Goal: Task Accomplishment & Management: Use online tool/utility

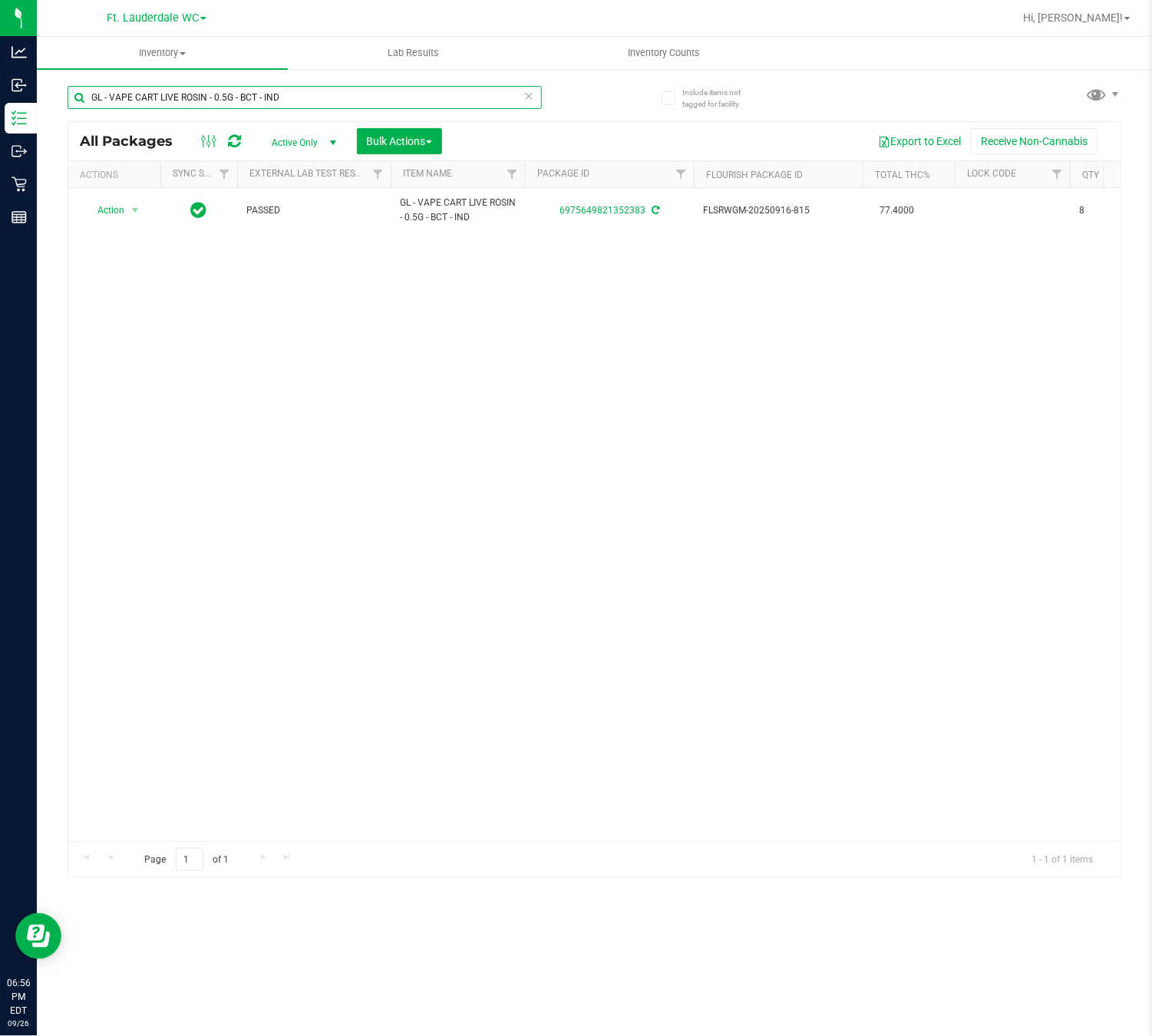
click at [333, 102] on input "GL - VAPE CART LIVE ROSIN - 0.5G - BCT - IND" at bounding box center [304, 97] width 474 height 23
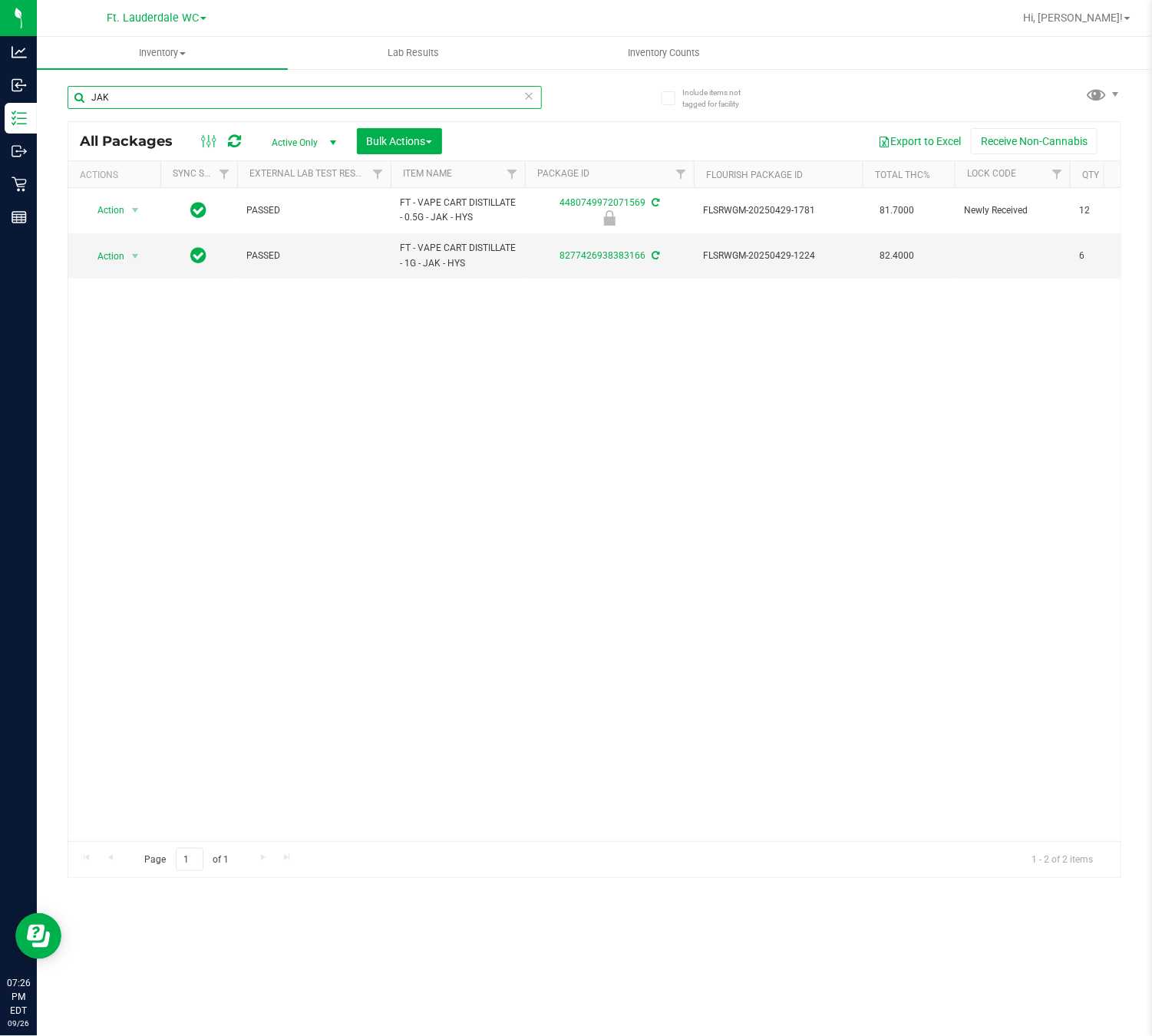
click at [226, 95] on input "JAK" at bounding box center [304, 97] width 474 height 23
type input "J"
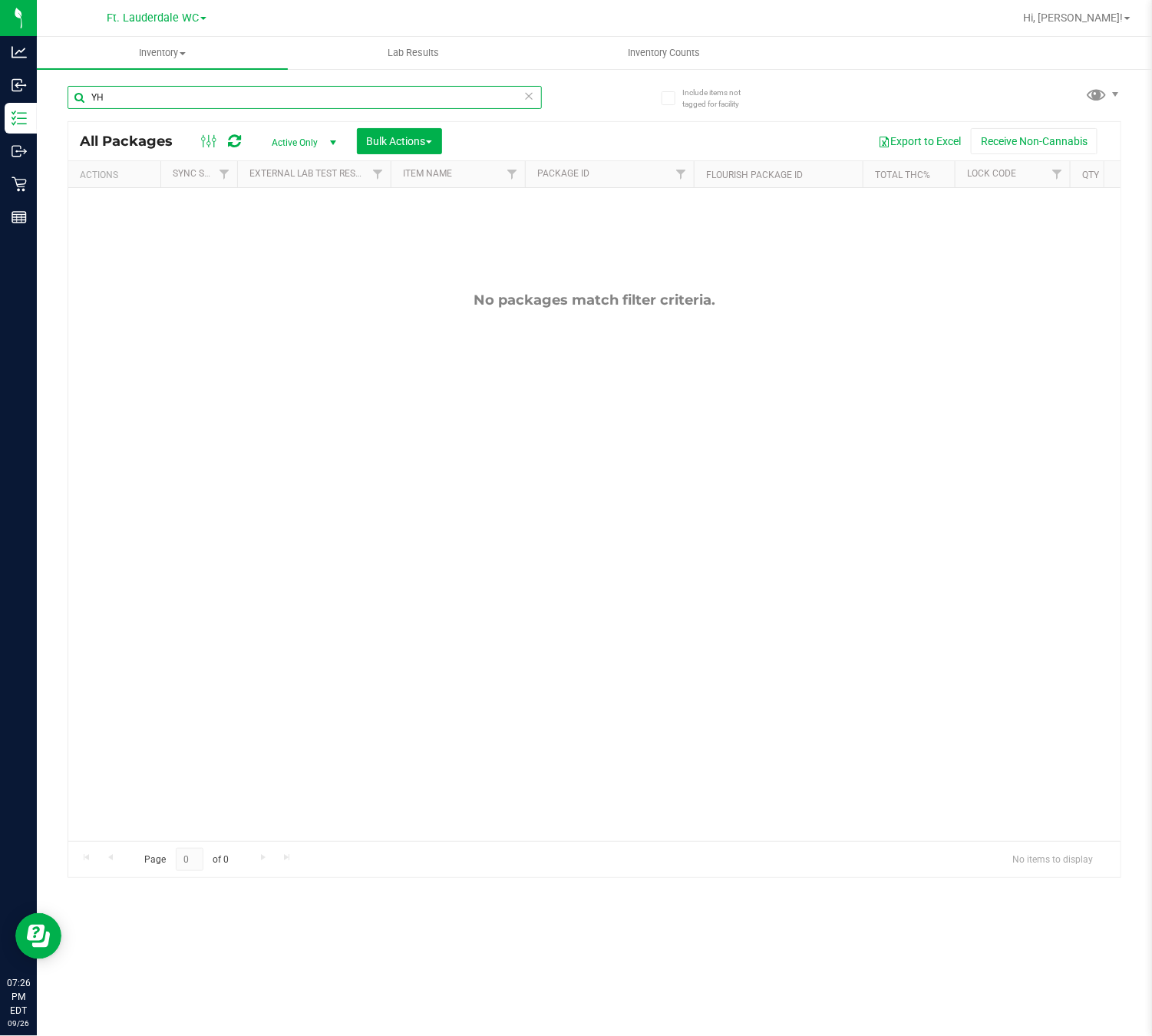
type input "Y"
